Goal: Task Accomplishment & Management: Use online tool/utility

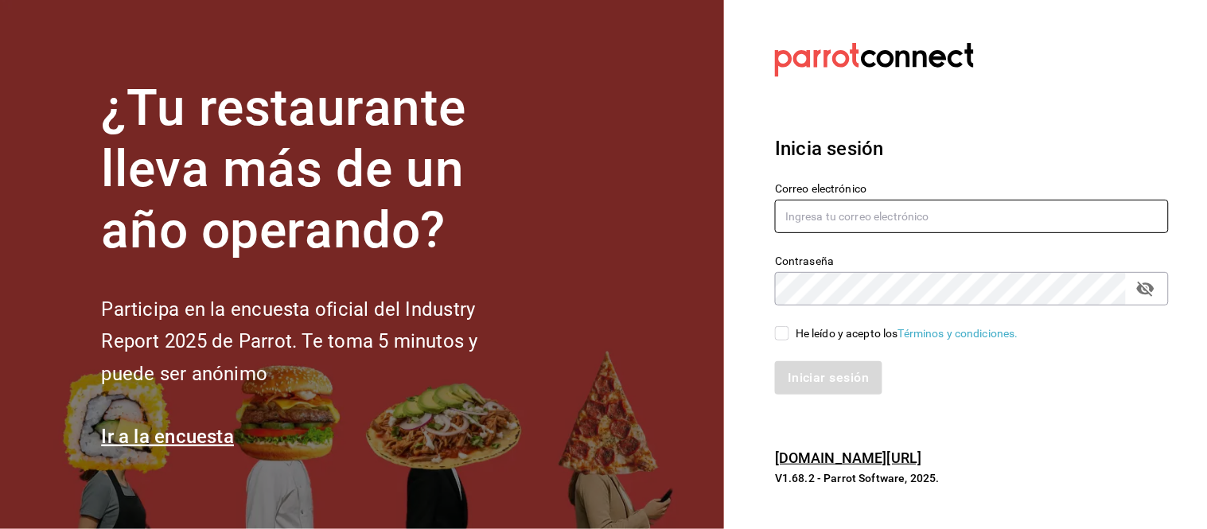
type input "hotaru.arcos@grupocosteno.com"
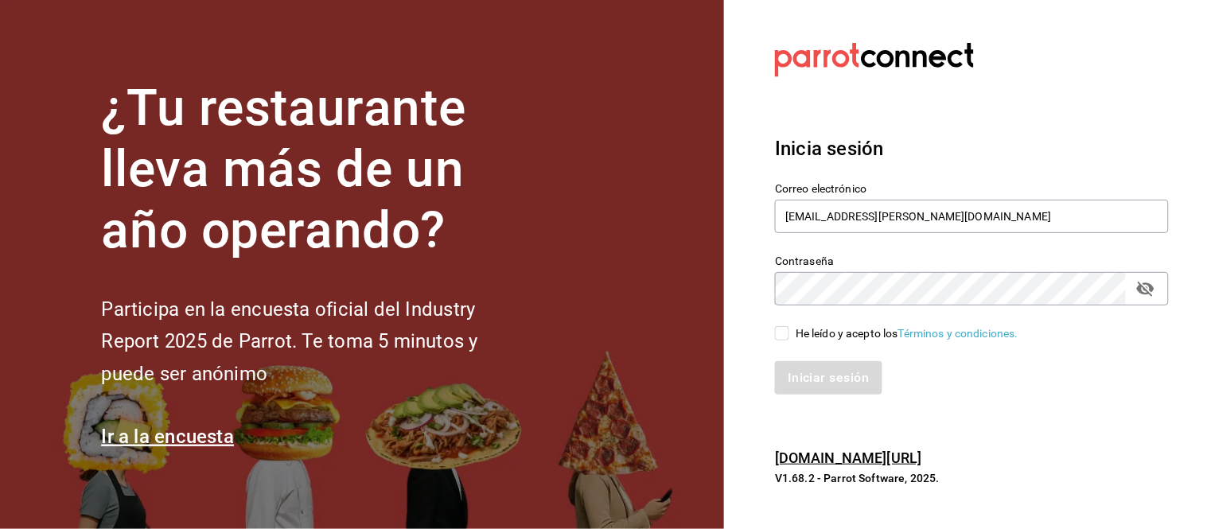
click at [788, 331] on input "He leído y acepto los Términos y condiciones." at bounding box center [782, 333] width 14 height 14
checkbox input "true"
click at [809, 368] on button "Iniciar sesión" at bounding box center [829, 377] width 108 height 33
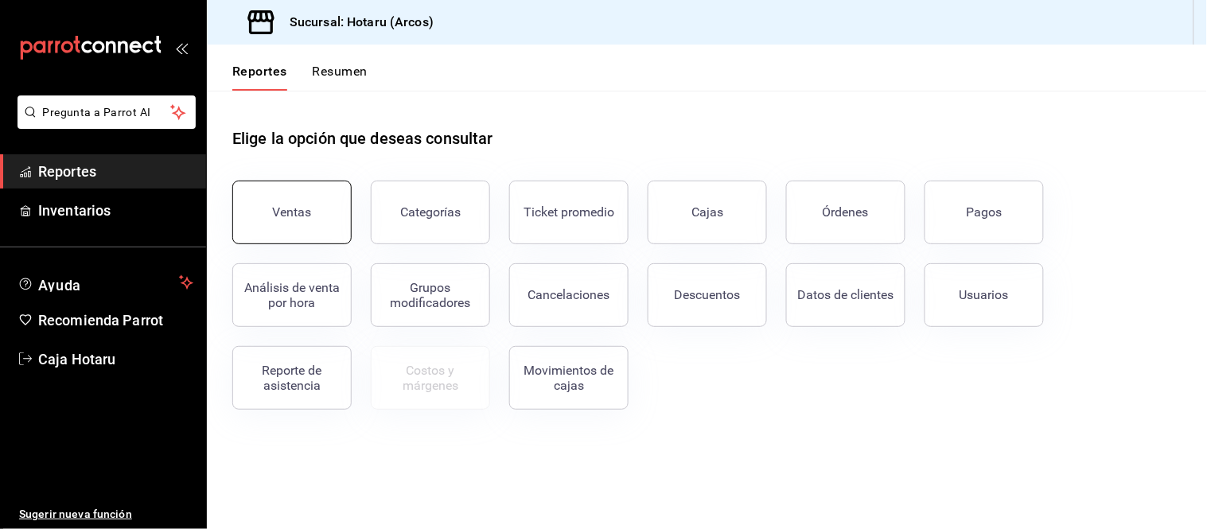
click at [318, 219] on button "Ventas" at bounding box center [291, 213] width 119 height 64
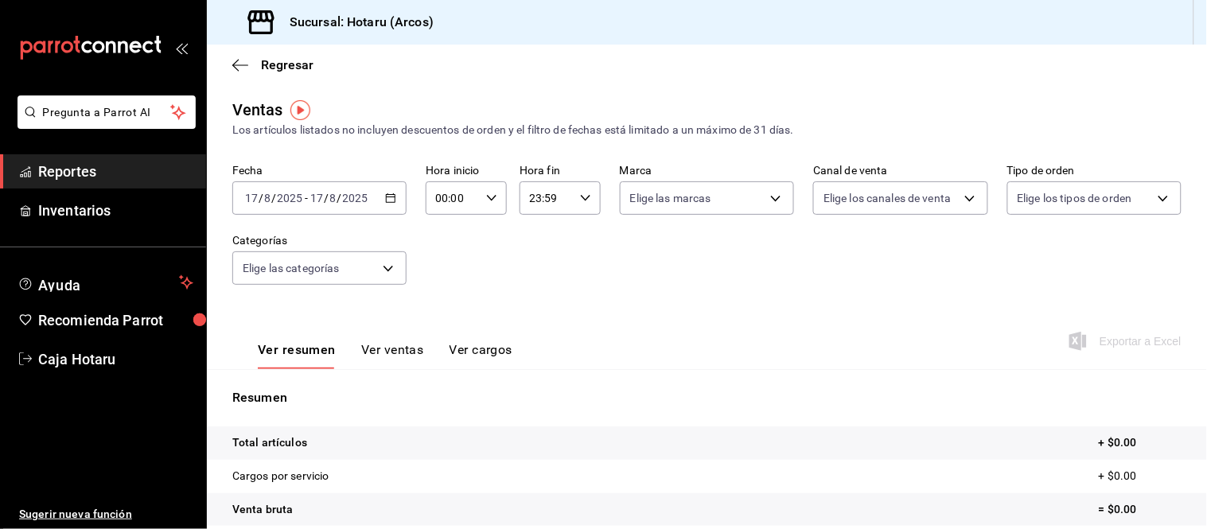
click at [392, 196] on icon "button" at bounding box center [390, 198] width 11 height 11
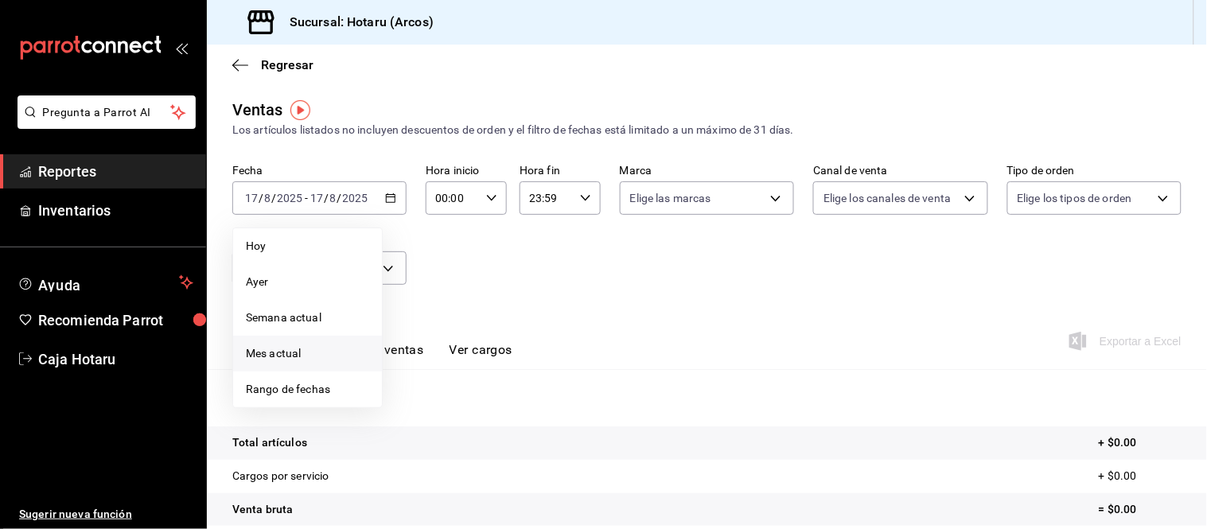
click at [290, 349] on span "Mes actual" at bounding box center [307, 353] width 123 height 17
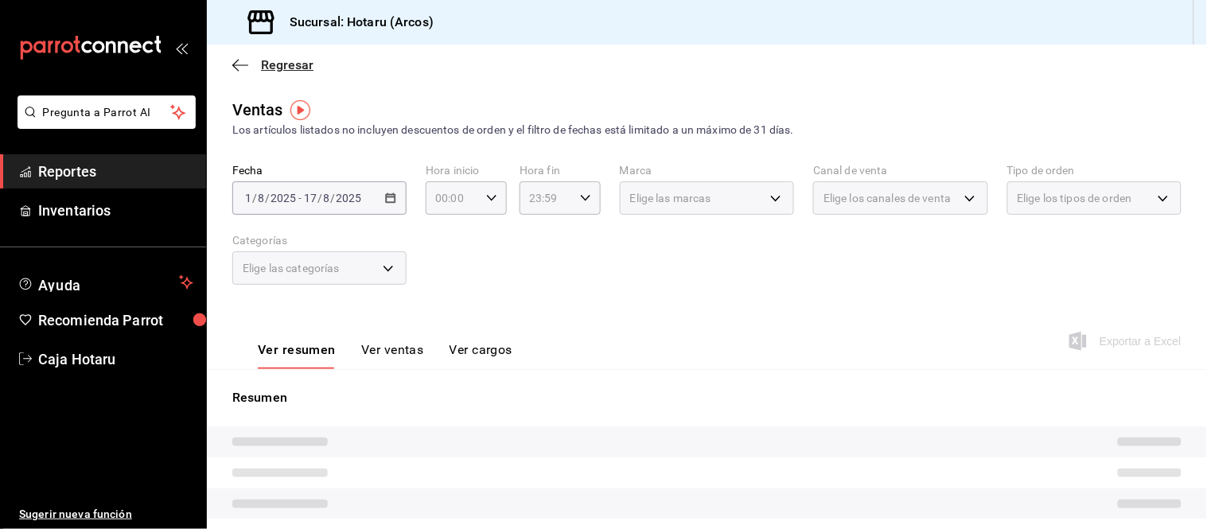
click at [240, 64] on icon "button" at bounding box center [240, 65] width 16 height 14
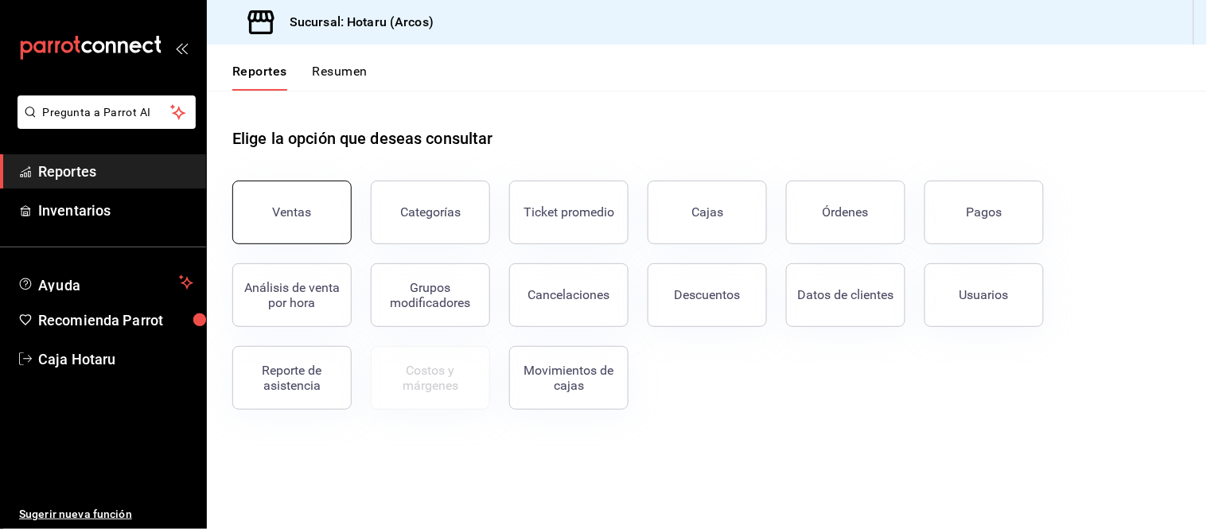
click at [300, 208] on div "Ventas" at bounding box center [292, 212] width 39 height 15
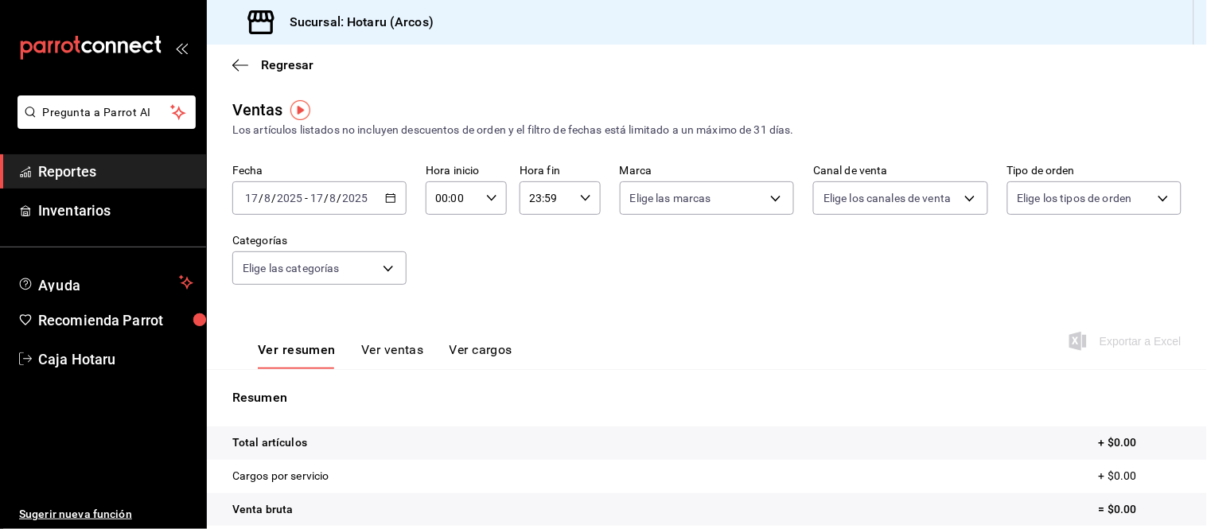
click at [388, 202] on icon "button" at bounding box center [390, 198] width 11 height 11
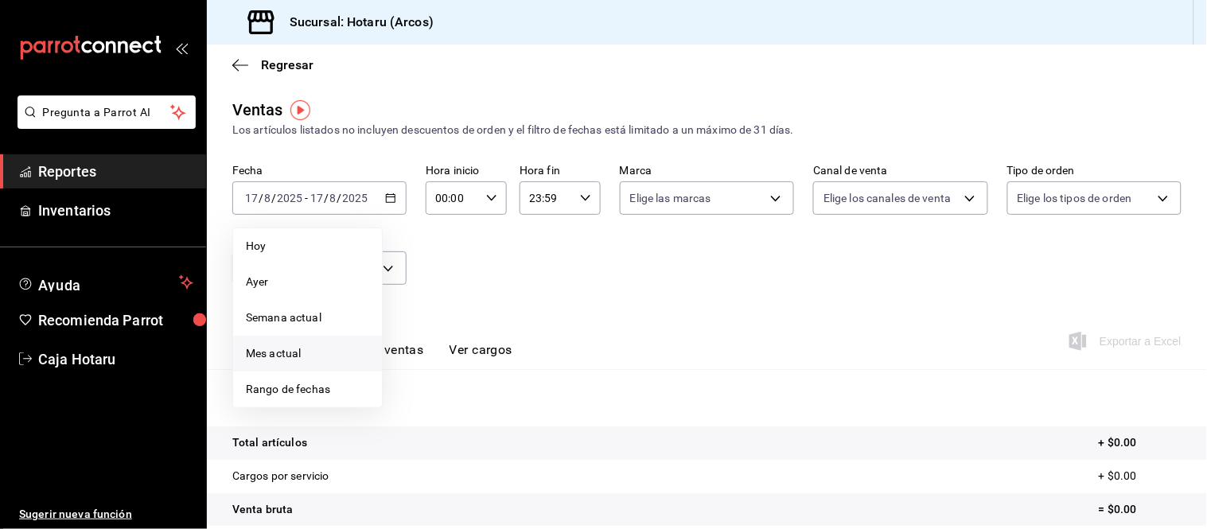
click at [271, 353] on span "Mes actual" at bounding box center [307, 353] width 123 height 17
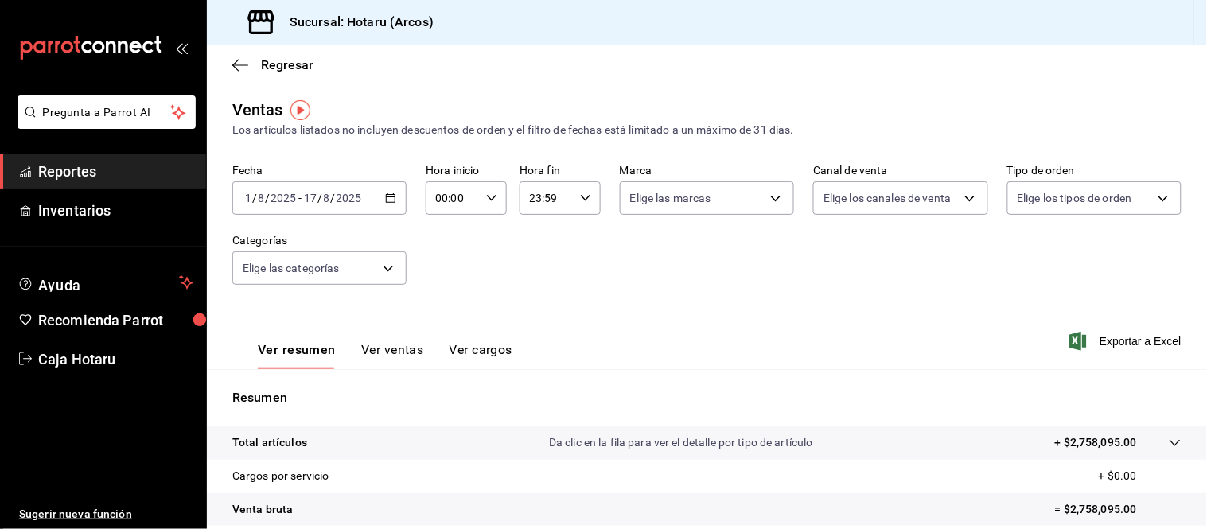
click at [385, 199] on icon "button" at bounding box center [390, 198] width 11 height 11
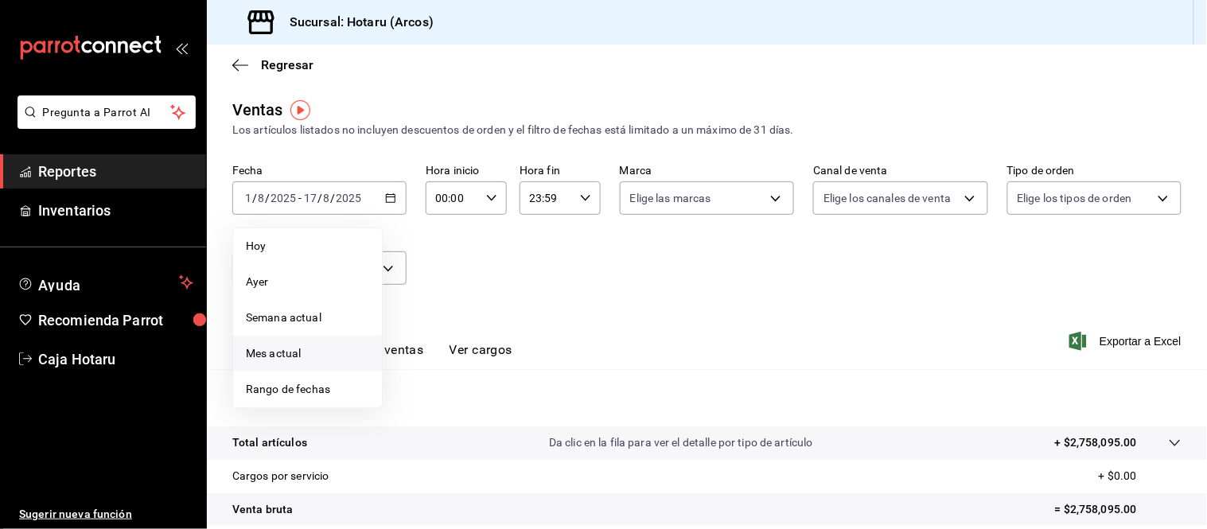
click at [292, 345] on li "Mes actual" at bounding box center [307, 354] width 149 height 36
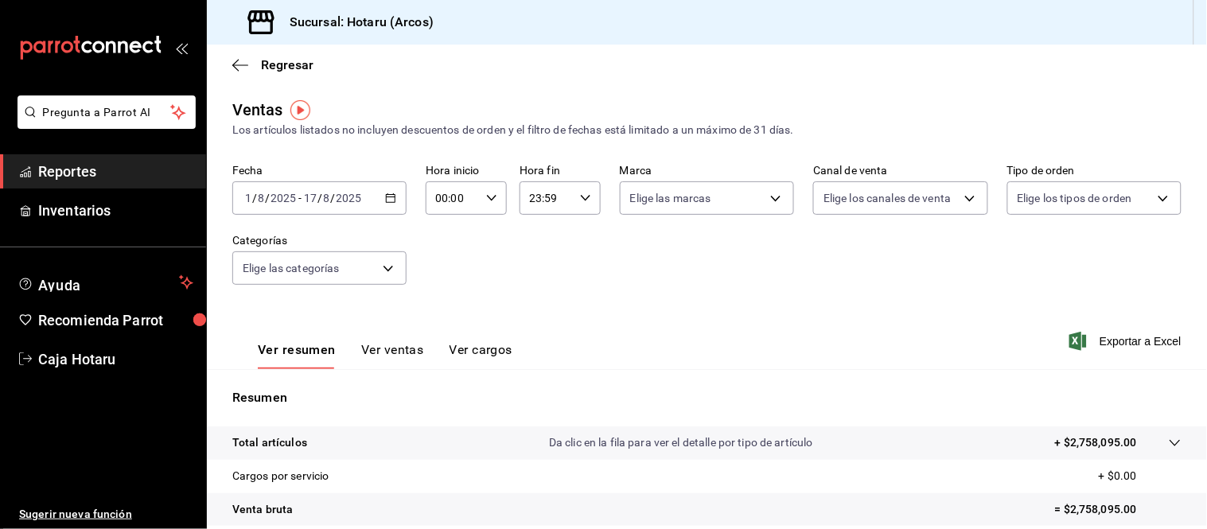
click at [339, 201] on input "2025" at bounding box center [349, 198] width 27 height 13
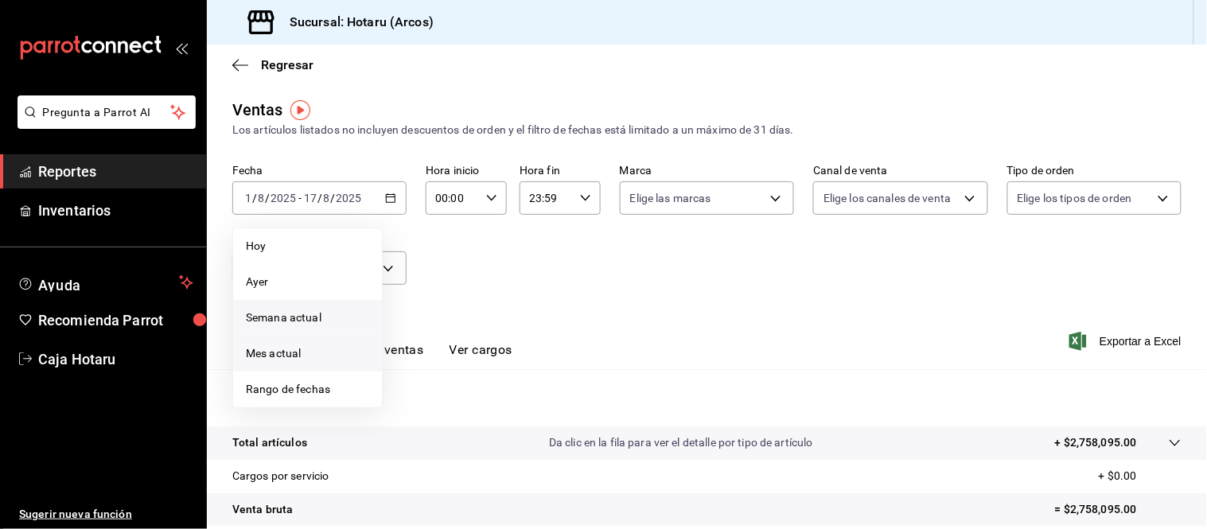
click at [280, 318] on span "Semana actual" at bounding box center [307, 318] width 123 height 17
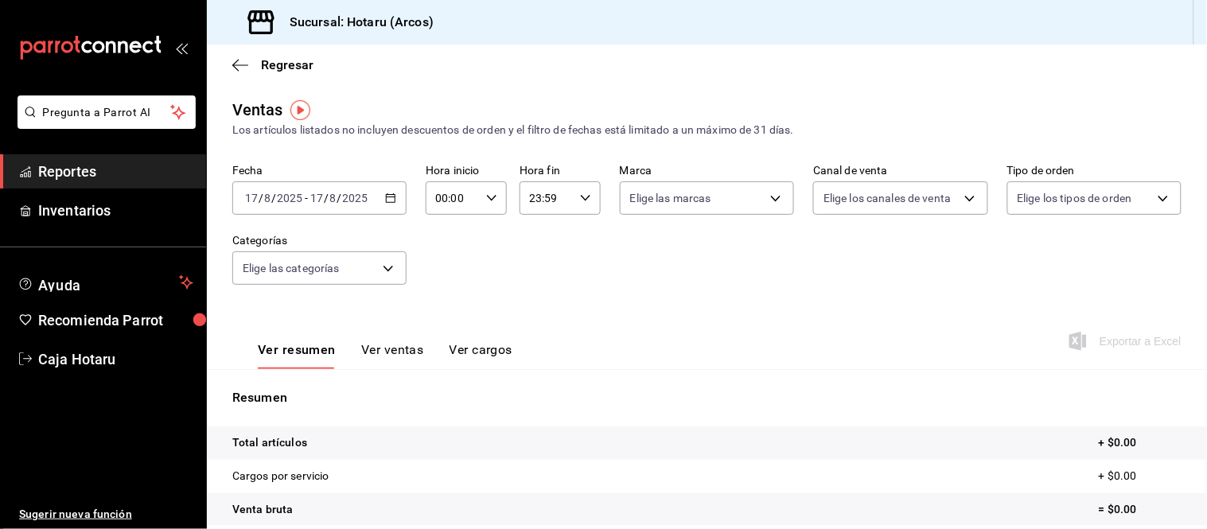
click at [399, 195] on div "[DATE] [DATE] - [DATE] [DATE]" at bounding box center [319, 197] width 174 height 33
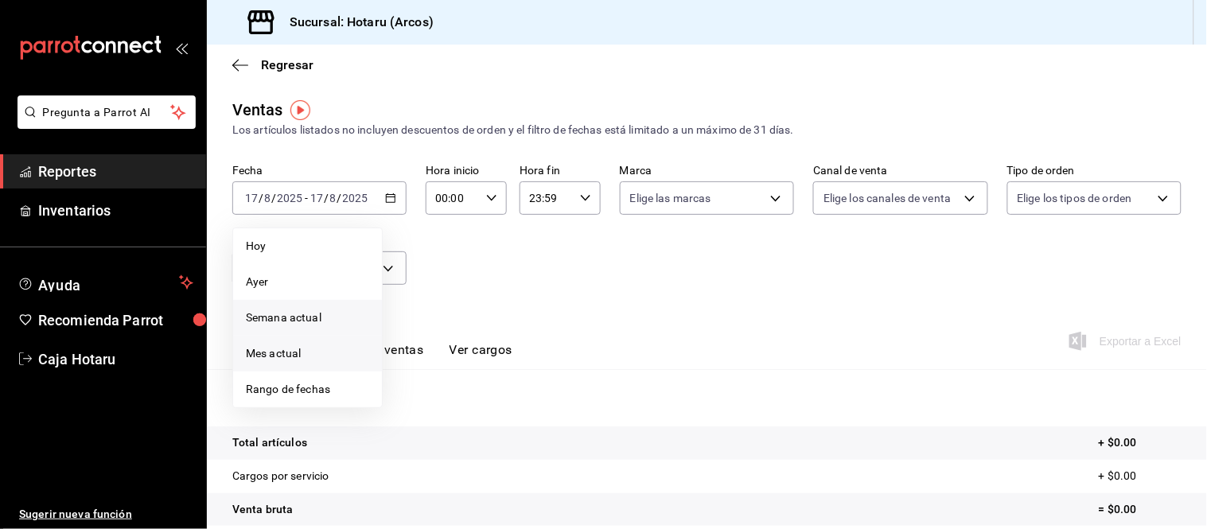
click at [293, 350] on span "Mes actual" at bounding box center [307, 353] width 123 height 17
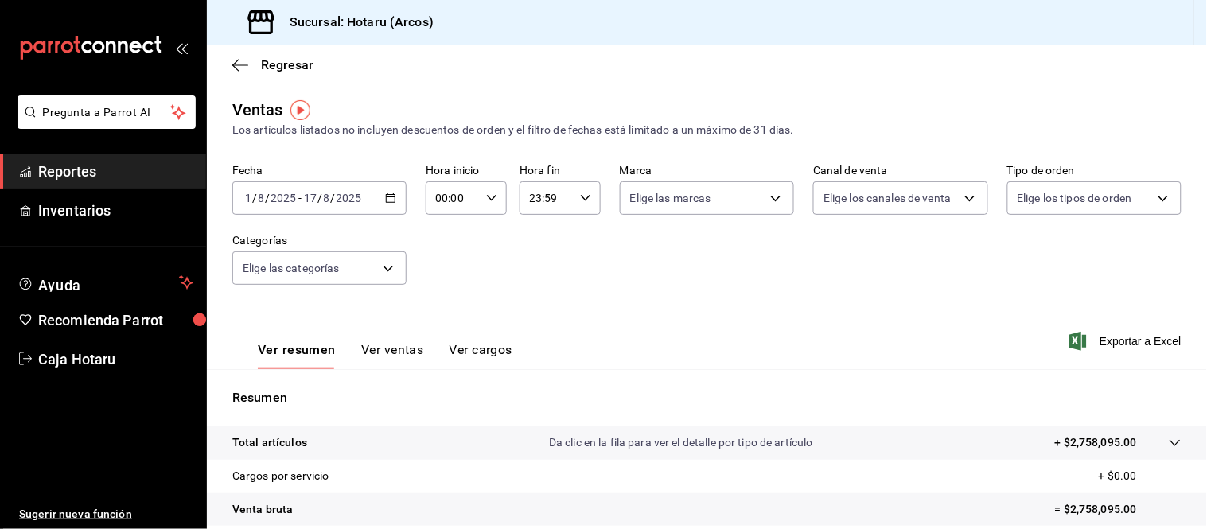
click at [385, 194] on icon "button" at bounding box center [390, 198] width 11 height 11
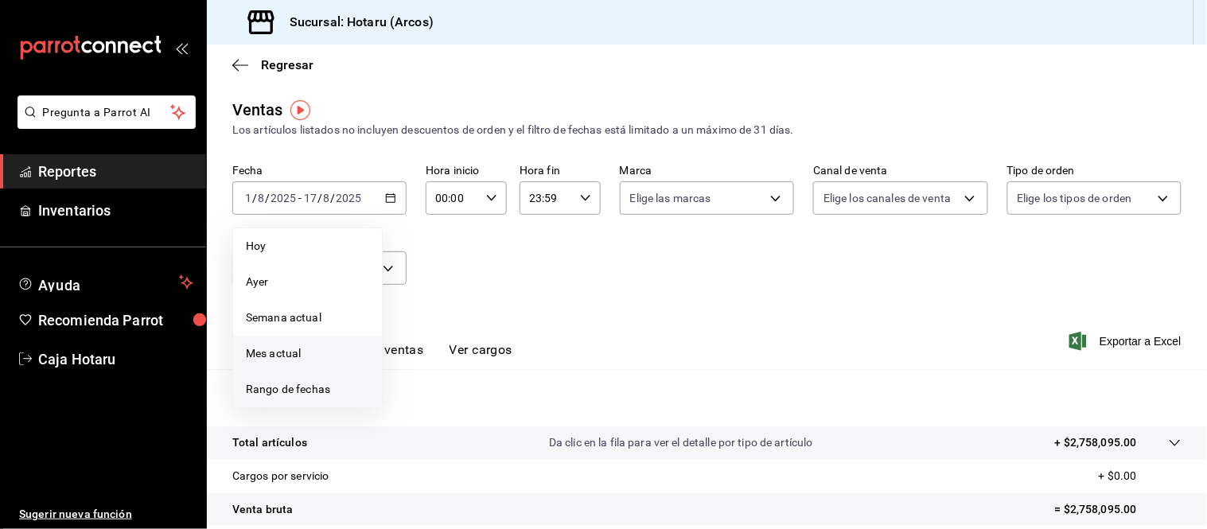
click at [286, 392] on span "Rango de fechas" at bounding box center [307, 389] width 123 height 17
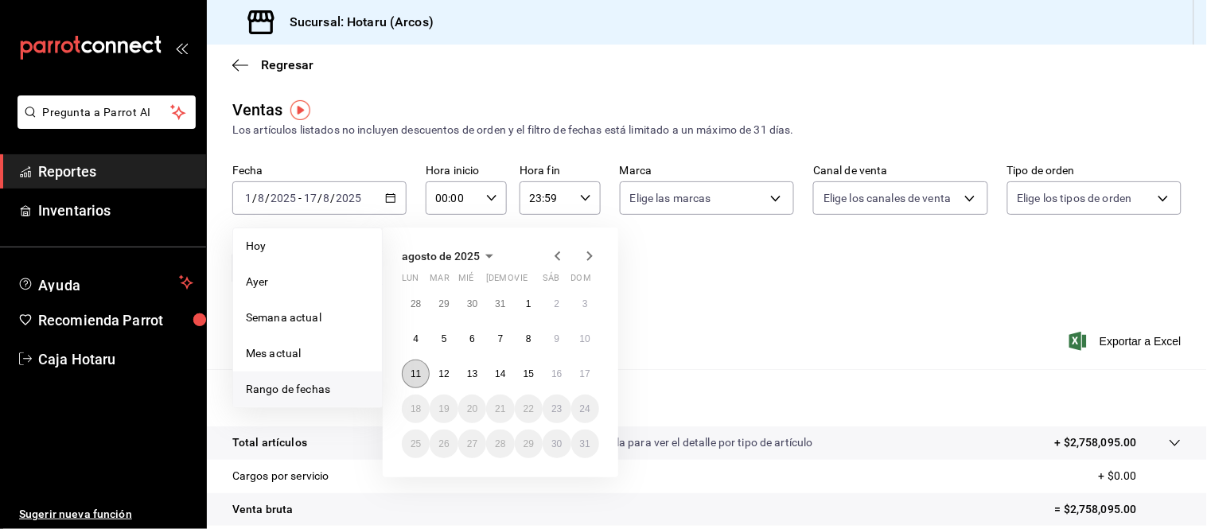
click at [419, 371] on abbr "11" at bounding box center [416, 373] width 10 height 11
click at [593, 370] on button "17" at bounding box center [585, 374] width 28 height 29
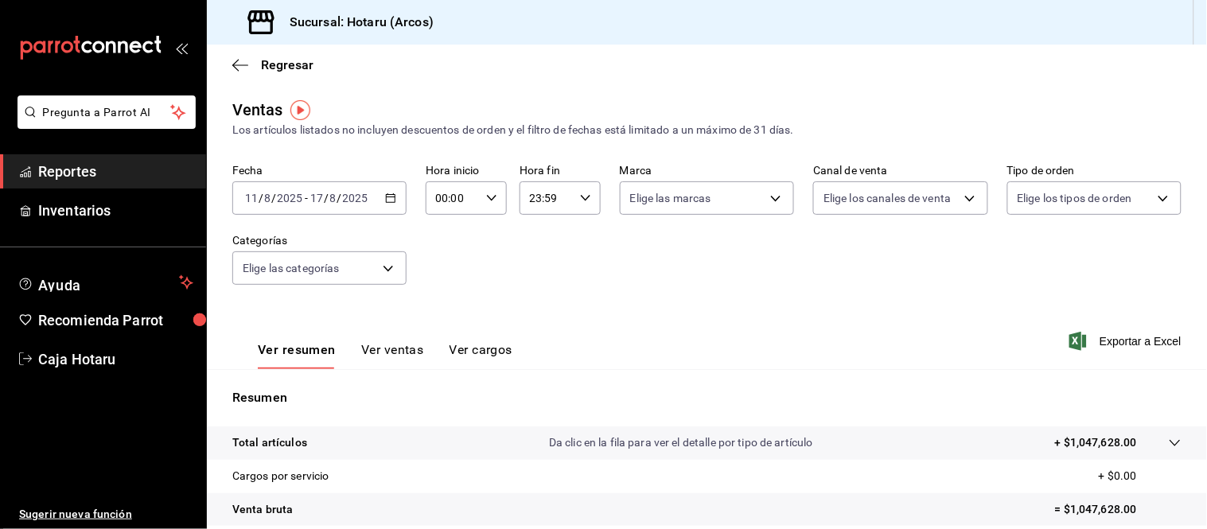
click at [447, 201] on input "00:00" at bounding box center [453, 198] width 54 height 32
click at [446, 306] on button "03" at bounding box center [443, 317] width 33 height 32
type input "03:00"
click at [538, 204] on div at bounding box center [603, 264] width 1207 height 529
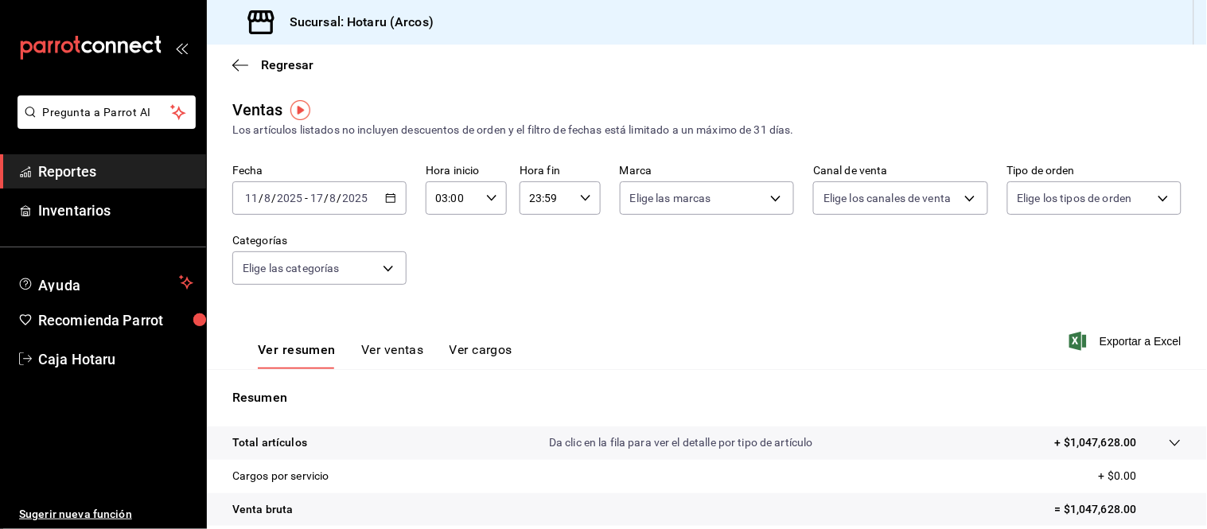
click at [534, 200] on input "23:59" at bounding box center [547, 198] width 54 height 32
click at [533, 229] on span "05" at bounding box center [535, 234] width 14 height 13
click at [576, 235] on span "00" at bounding box center [575, 239] width 14 height 13
type input "05:00"
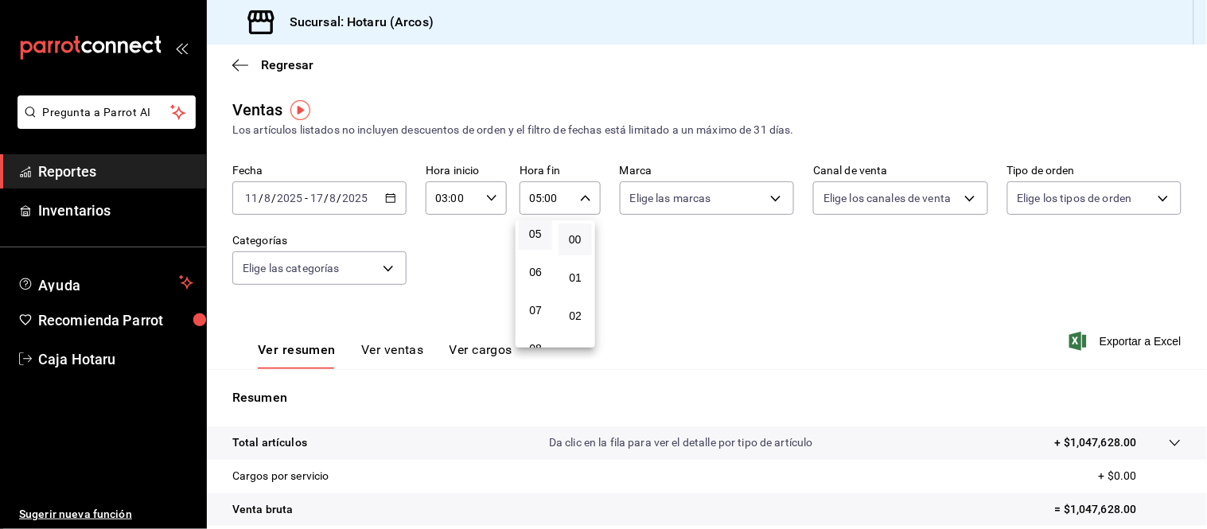
click at [664, 259] on div at bounding box center [603, 264] width 1207 height 529
click at [1072, 337] on icon "button" at bounding box center [1079, 341] width 18 height 19
click at [1072, 341] on icon "button" at bounding box center [1079, 341] width 18 height 19
